Goal: Task Accomplishment & Management: Manage account settings

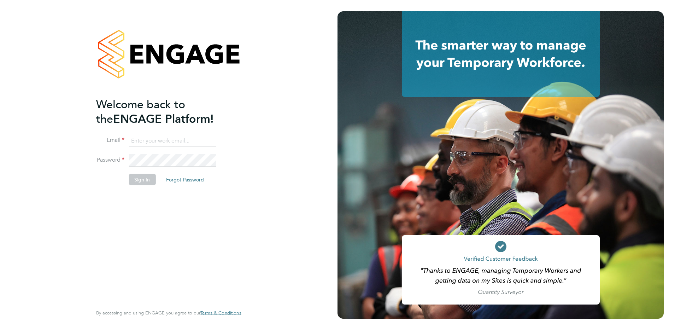
click at [143, 135] on input at bounding box center [172, 140] width 87 height 13
type input "tanya@prsjobs.com"
click at [146, 177] on button "Sign In" at bounding box center [142, 179] width 27 height 11
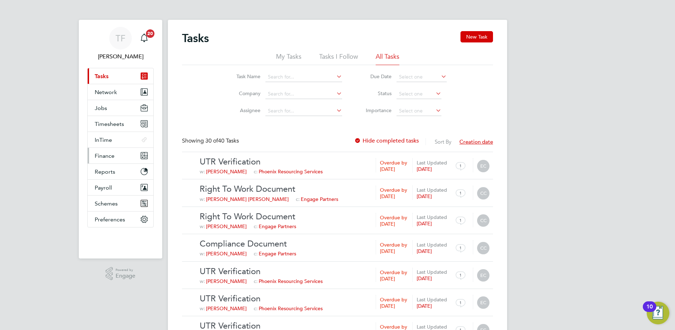
click at [106, 154] on span "Finance" at bounding box center [105, 155] width 20 height 7
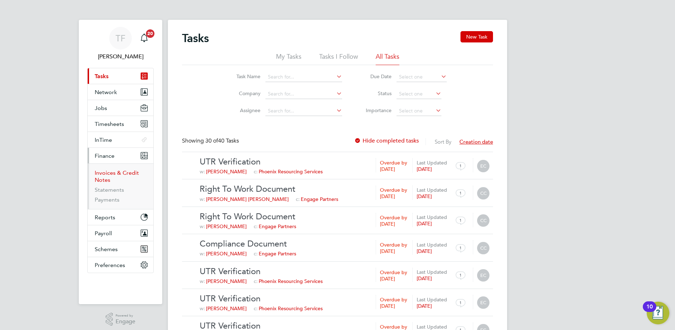
click at [107, 175] on link "Invoices & Credit Notes" at bounding box center [117, 176] width 44 height 14
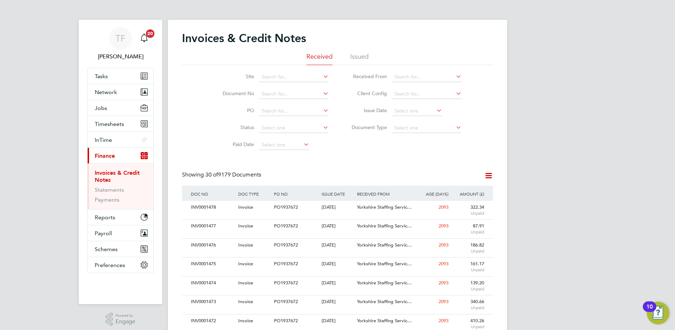
click at [361, 55] on li "Issued" at bounding box center [359, 58] width 18 height 13
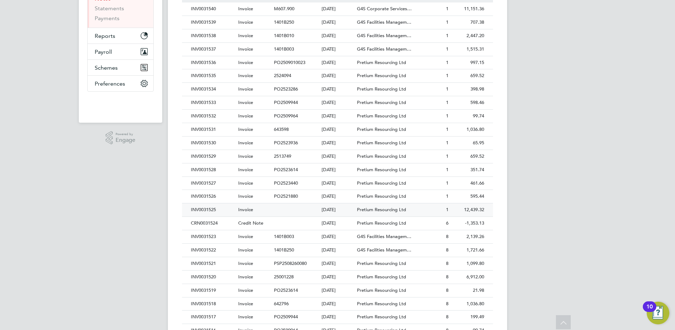
click at [208, 209] on div "INV0031525" at bounding box center [212, 209] width 47 height 13
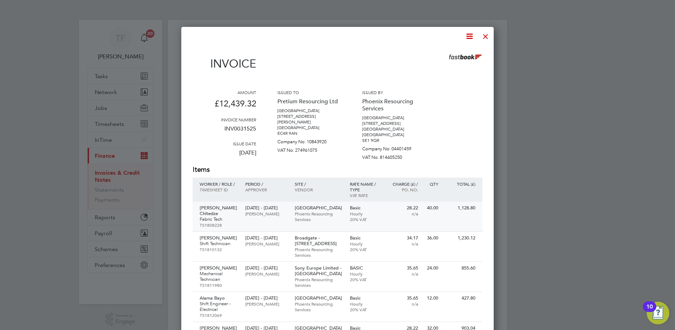
click at [215, 222] on p "TS1808228" at bounding box center [219, 225] width 38 height 6
click at [487, 35] on div at bounding box center [485, 34] width 13 height 13
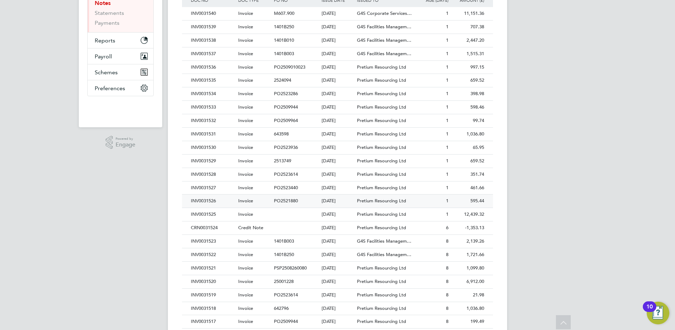
click at [196, 201] on div "INV0031526" at bounding box center [212, 200] width 47 height 13
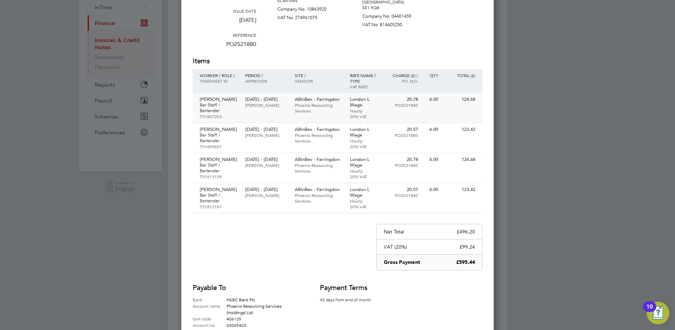
click at [220, 99] on p "Sigita Mockute" at bounding box center [219, 99] width 38 height 6
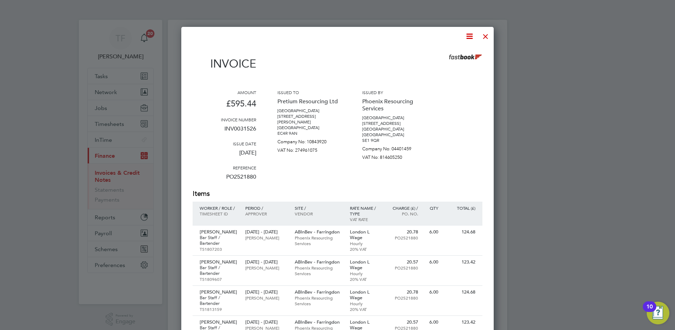
click at [484, 34] on div at bounding box center [485, 34] width 13 height 13
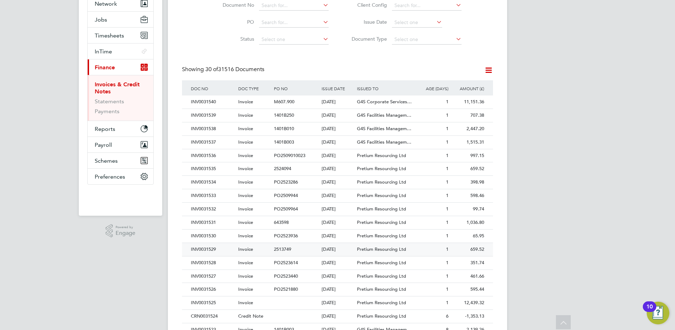
scroll to position [177, 0]
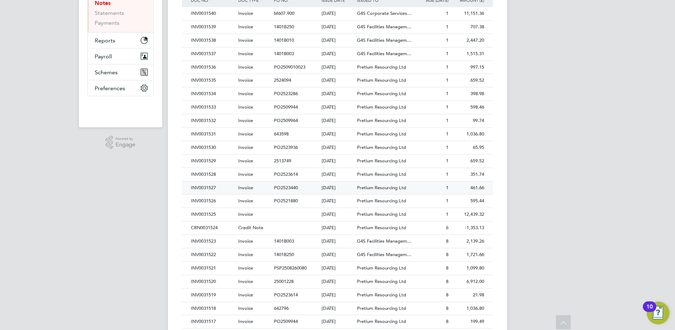
click at [204, 186] on div "INV0031527" at bounding box center [212, 187] width 47 height 13
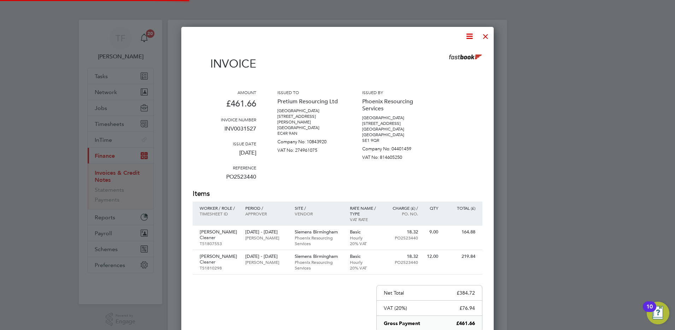
scroll to position [412, 313]
click at [208, 233] on p "Nhlanhla Taguma Mpofu" at bounding box center [219, 232] width 38 height 6
click at [483, 36] on div at bounding box center [485, 34] width 13 height 13
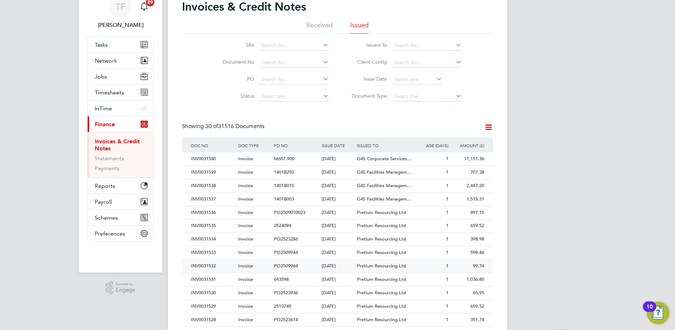
scroll to position [88, 0]
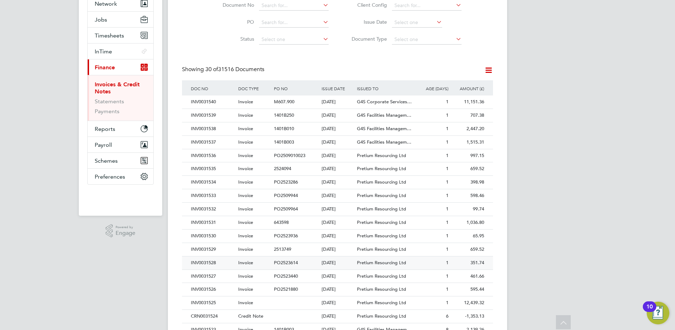
click at [212, 260] on div "INV0031528" at bounding box center [212, 262] width 47 height 13
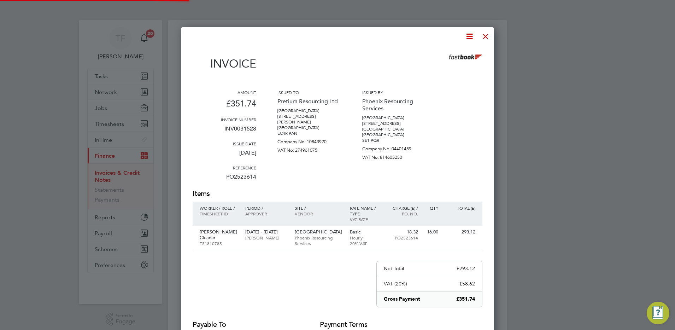
scroll to position [382, 313]
click at [213, 235] on p "Cleaner" at bounding box center [219, 238] width 38 height 6
click at [489, 36] on div at bounding box center [485, 34] width 13 height 13
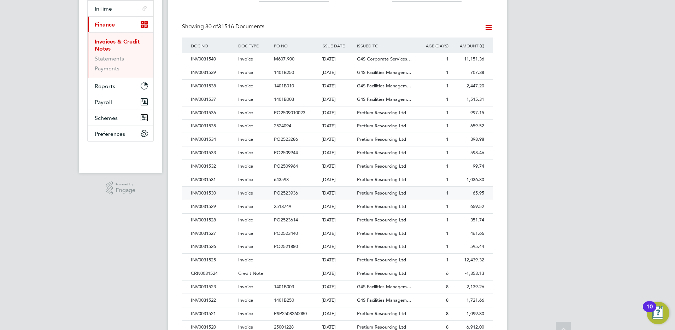
scroll to position [132, 0]
click at [210, 205] on div "INV0031529" at bounding box center [212, 204] width 47 height 13
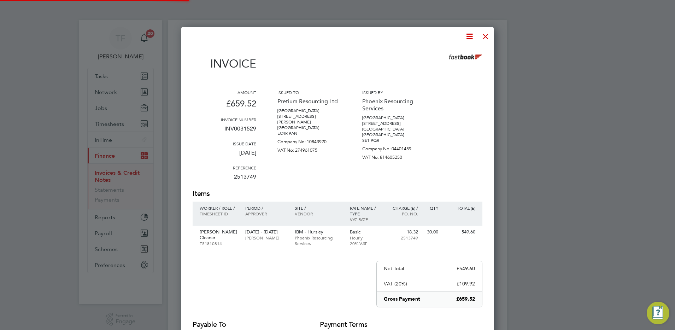
scroll to position [376, 313]
click at [203, 235] on p "Cleaner" at bounding box center [219, 238] width 38 height 6
click at [487, 37] on div at bounding box center [485, 34] width 13 height 13
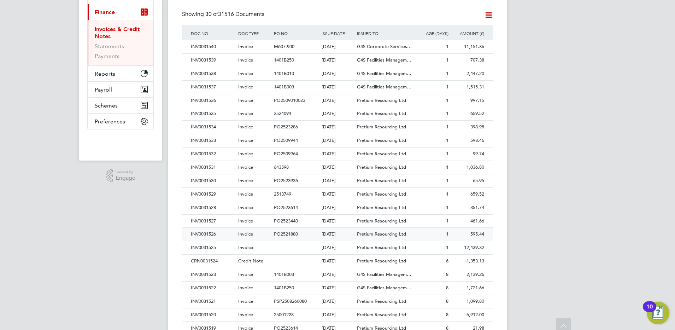
scroll to position [177, 0]
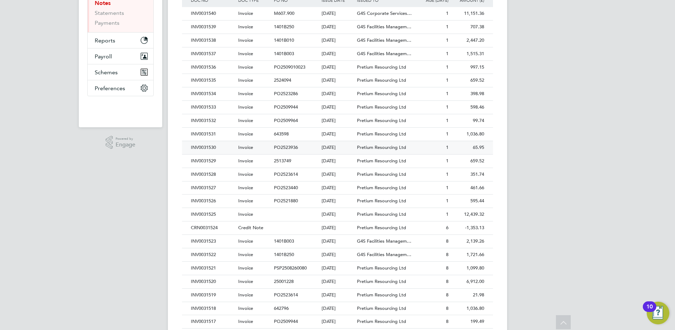
click at [200, 147] on div "INV0031530" at bounding box center [212, 147] width 47 height 13
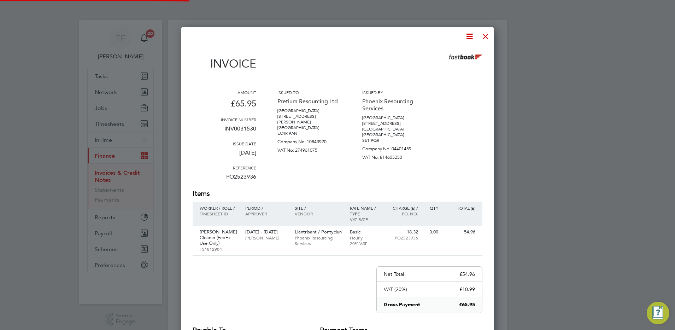
scroll to position [382, 313]
click at [208, 229] on p "Stephen Brown" at bounding box center [219, 232] width 38 height 6
click at [488, 37] on div at bounding box center [485, 34] width 13 height 13
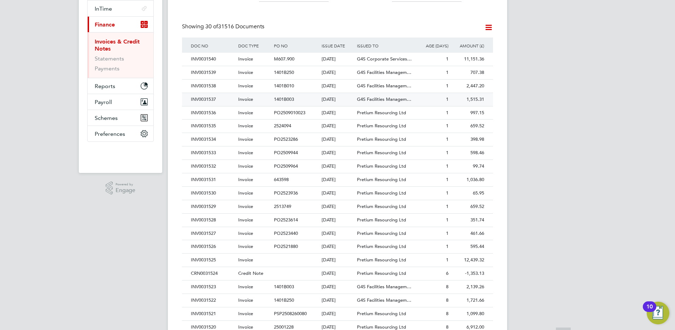
scroll to position [132, 0]
click at [208, 177] on div "INV0031531" at bounding box center [212, 178] width 47 height 13
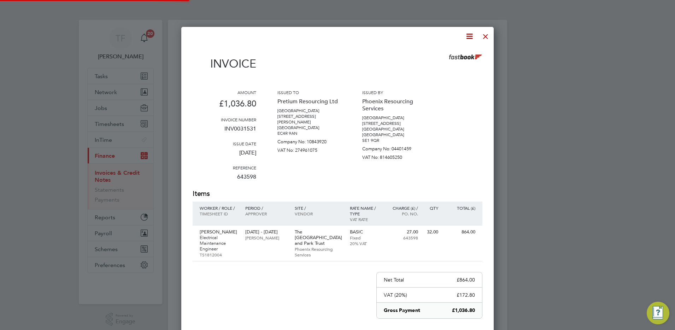
scroll to position [388, 313]
click at [208, 235] on p "Electrical Maintenance Engineer" at bounding box center [219, 243] width 38 height 17
click at [486, 38] on div at bounding box center [485, 34] width 13 height 13
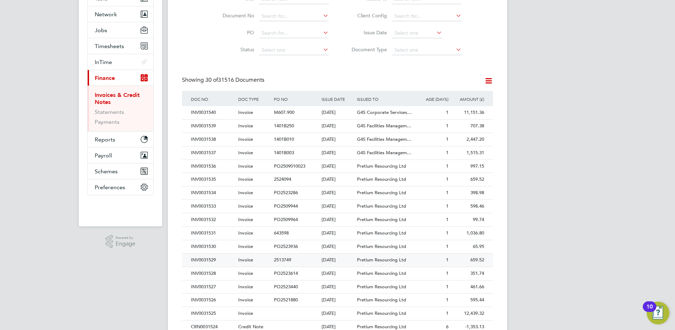
scroll to position [88, 0]
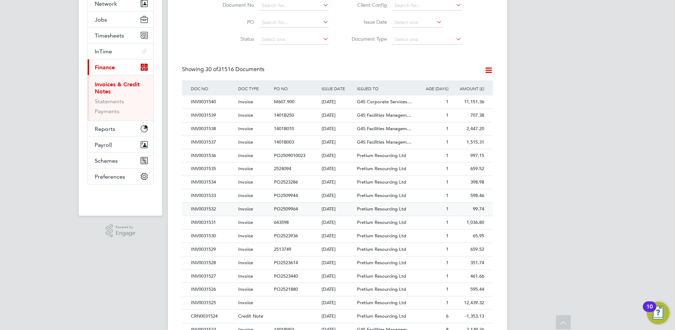
click at [205, 209] on div "INV0031532" at bounding box center [212, 208] width 47 height 13
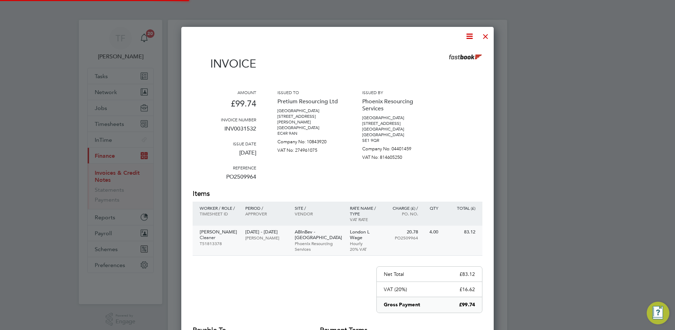
scroll to position [382, 313]
click at [210, 239] on p "Cleaner" at bounding box center [219, 238] width 38 height 6
click at [487, 32] on div at bounding box center [485, 34] width 13 height 13
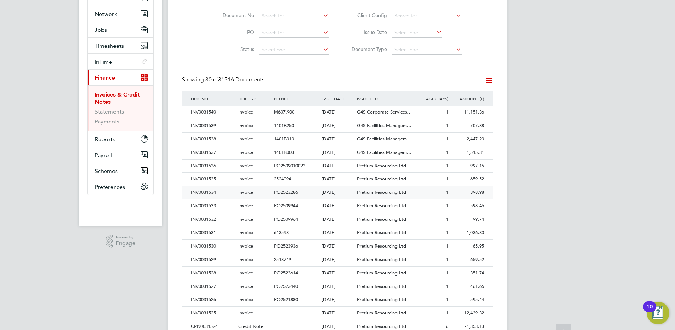
scroll to position [88, 0]
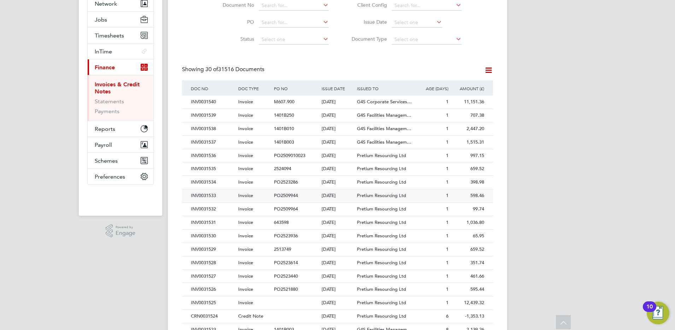
click at [203, 194] on div "INV0031533" at bounding box center [212, 195] width 47 height 13
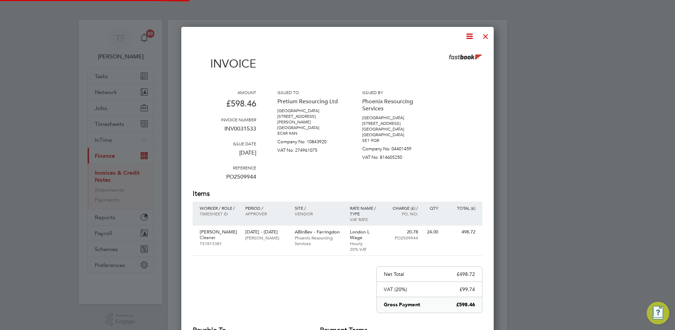
scroll to position [382, 313]
click at [213, 229] on p "Ikechuku Iwuchuku" at bounding box center [219, 232] width 38 height 6
click at [486, 35] on div at bounding box center [485, 34] width 13 height 13
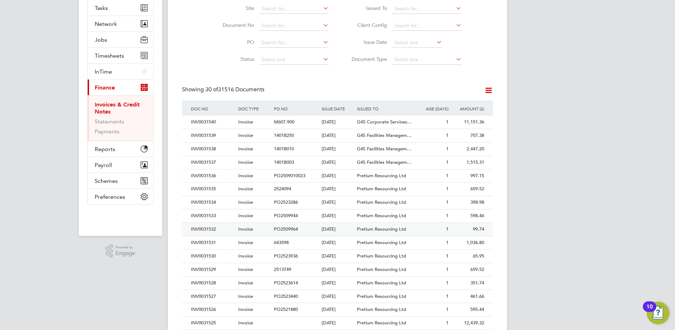
scroll to position [88, 0]
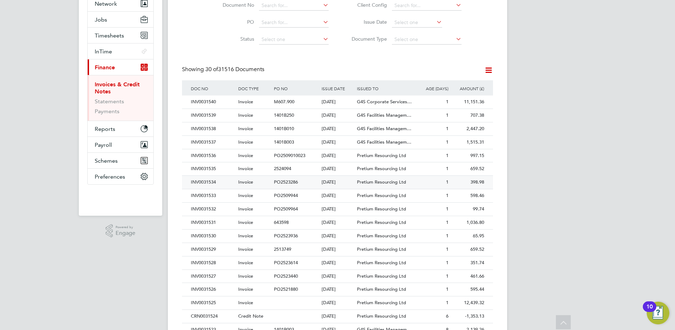
click at [203, 180] on div "INV0031534" at bounding box center [212, 182] width 47 height 13
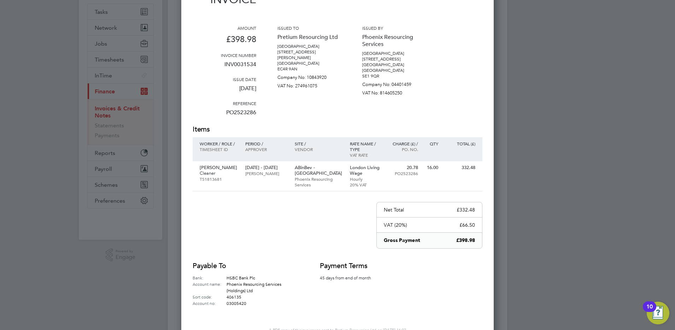
scroll to position [88, 0]
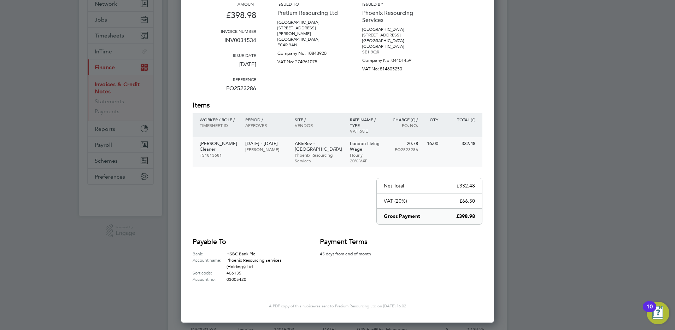
click at [214, 152] on p "TS1813681" at bounding box center [219, 155] width 38 height 6
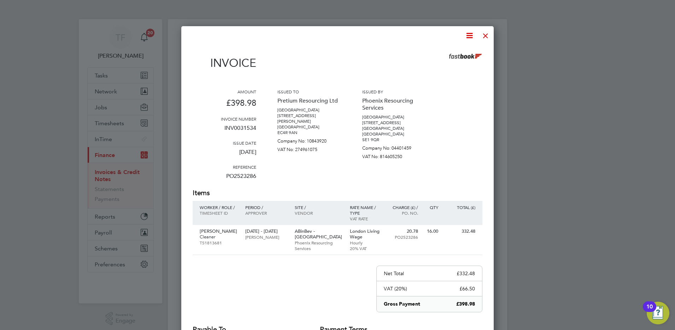
scroll to position [0, 0]
drag, startPoint x: 487, startPoint y: 36, endPoint x: 486, endPoint y: 39, distance: 3.7
click at [486, 39] on div at bounding box center [485, 34] width 13 height 13
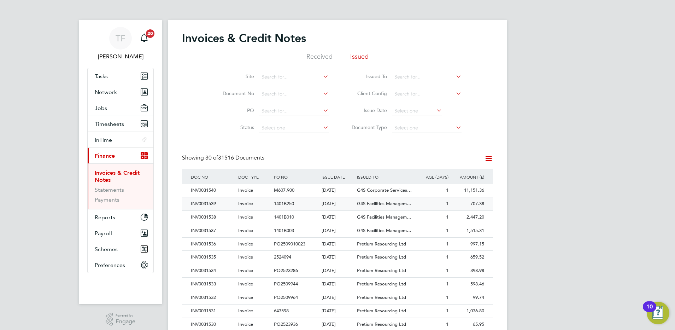
scroll to position [88, 0]
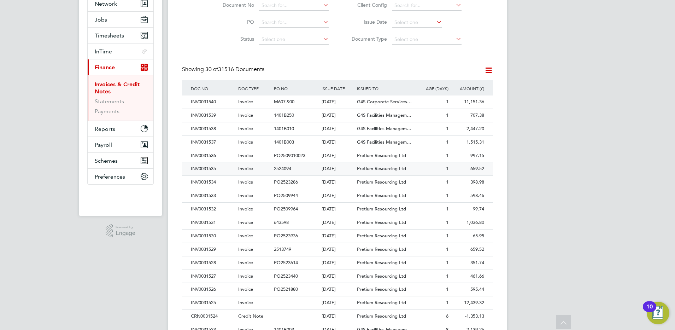
click at [205, 169] on div "INV0031535" at bounding box center [212, 168] width 47 height 13
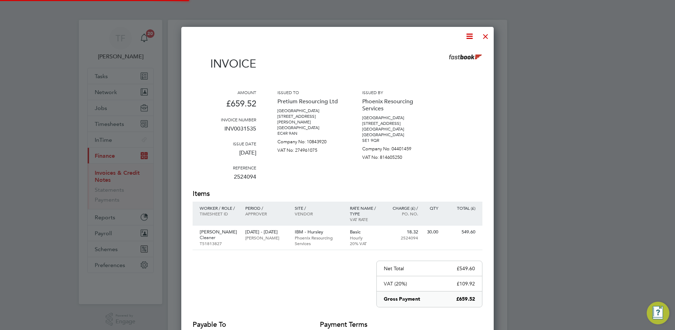
scroll to position [376, 313]
click at [216, 229] on p "Jan Hempl" at bounding box center [219, 232] width 38 height 6
click at [485, 33] on div at bounding box center [485, 34] width 13 height 13
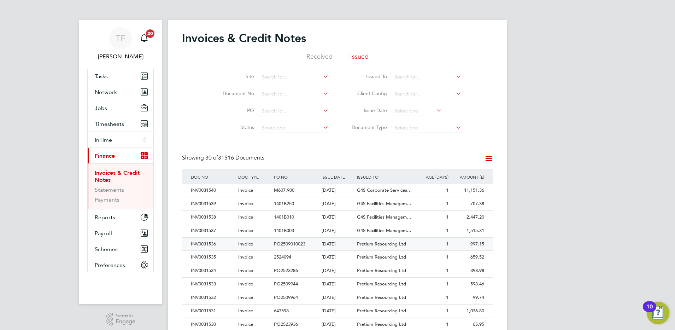
click at [205, 245] on div "INV0031536" at bounding box center [212, 243] width 47 height 13
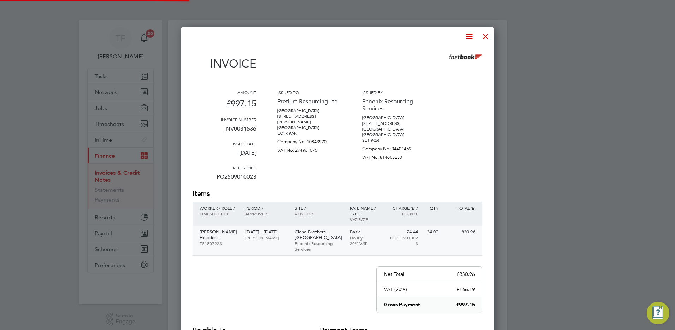
scroll to position [382, 313]
click at [217, 240] on p "TS1807223" at bounding box center [219, 243] width 38 height 6
click at [488, 36] on div at bounding box center [485, 34] width 13 height 13
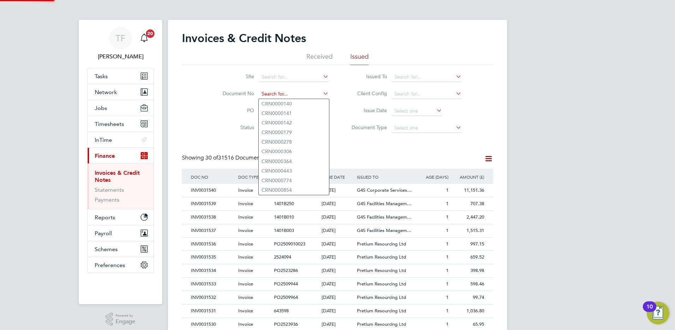
click at [274, 94] on input at bounding box center [294, 94] width 70 height 10
paste input "CRN0031524"
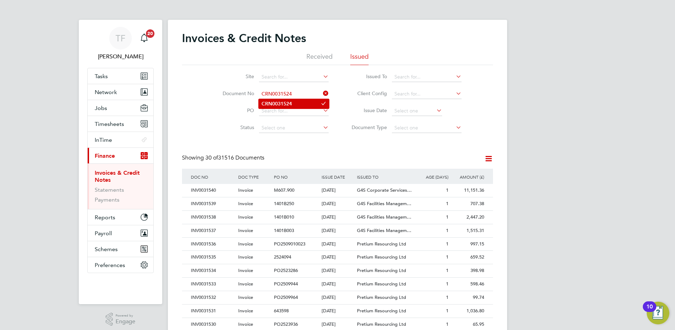
type input "CRN0031524"
click at [290, 103] on b "CRN0031524" at bounding box center [276, 104] width 30 height 6
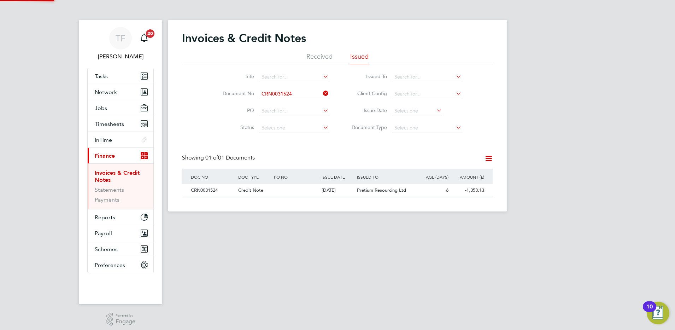
scroll to position [13, 60]
click at [225, 189] on div "CRN0031524" at bounding box center [212, 190] width 47 height 13
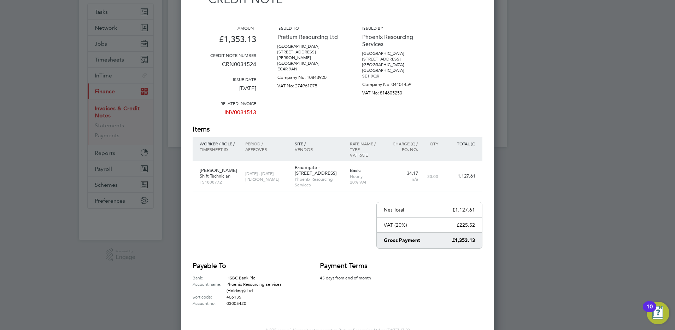
scroll to position [79, 0]
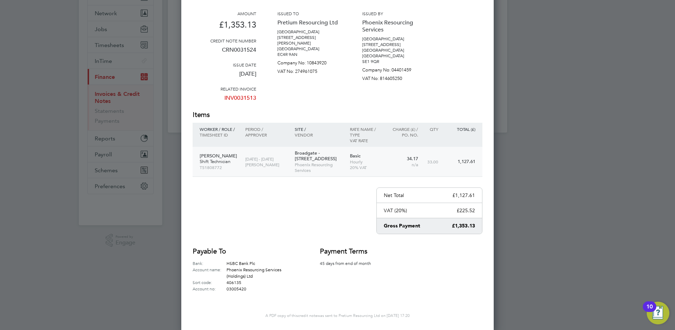
click at [214, 161] on p "Shift Technician" at bounding box center [219, 162] width 38 height 6
